Goal: Task Accomplishment & Management: Manage account settings

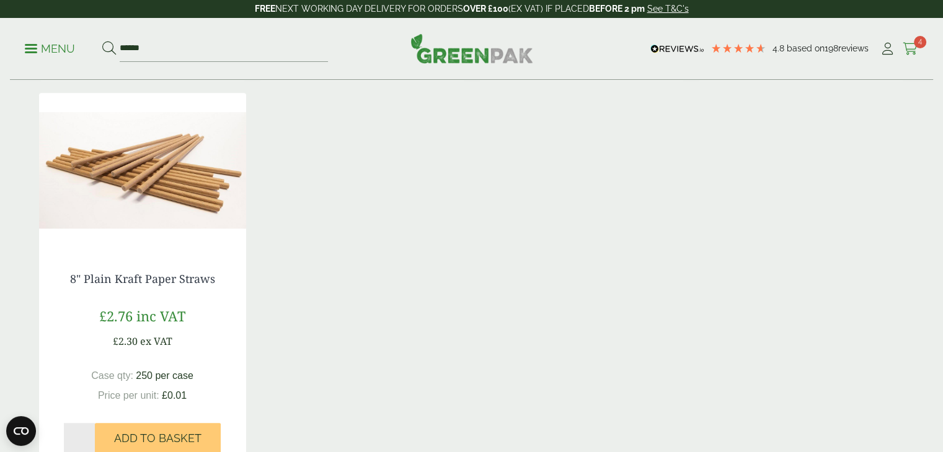
click at [910, 40] on link "Cart 4" at bounding box center [909, 49] width 15 height 19
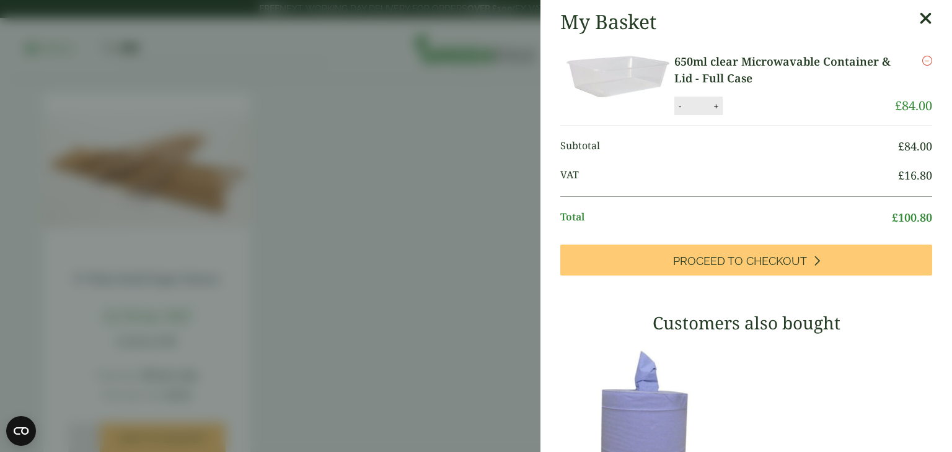
click at [919, 18] on icon at bounding box center [925, 18] width 13 height 17
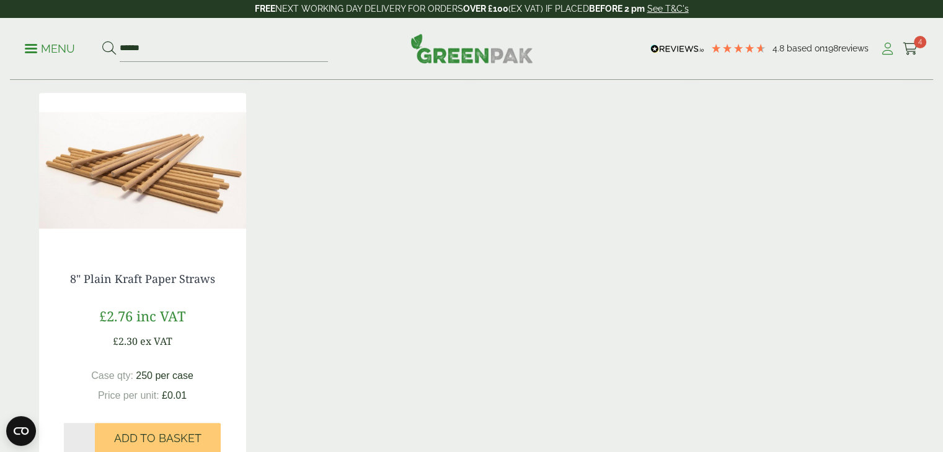
click at [889, 53] on icon at bounding box center [886, 49] width 15 height 12
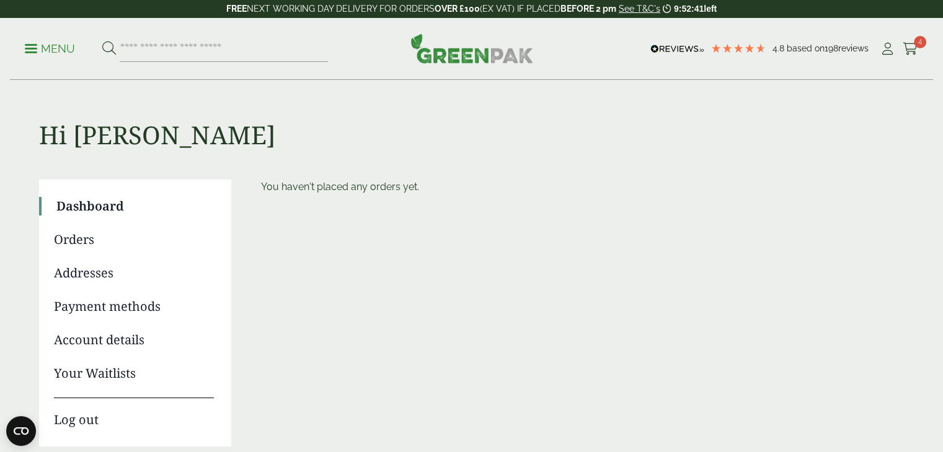
click at [87, 421] on link "Log out" at bounding box center [134, 414] width 160 height 32
